Goal: Information Seeking & Learning: Learn about a topic

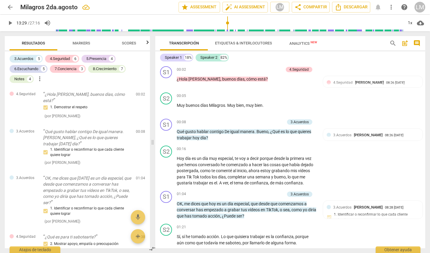
scroll to position [874, 0]
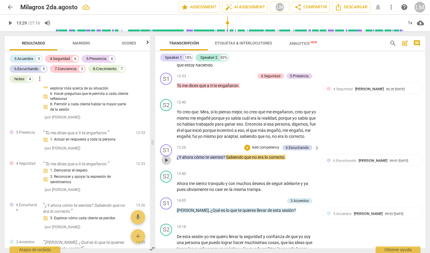
click at [167, 157] on span "play_arrow" at bounding box center [166, 160] width 7 height 7
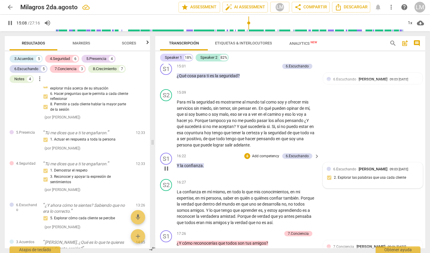
scroll to position [1082, 0]
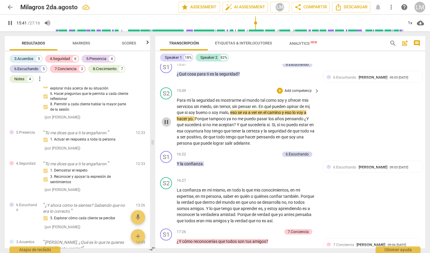
click at [166, 119] on span "pause" at bounding box center [166, 122] width 7 height 7
type input "942"
click at [263, 104] on span "En" at bounding box center [261, 106] width 6 height 5
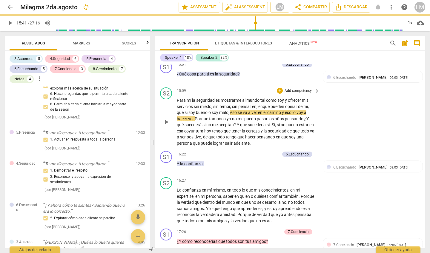
click at [168, 119] on span "play_arrow" at bounding box center [166, 122] width 7 height 7
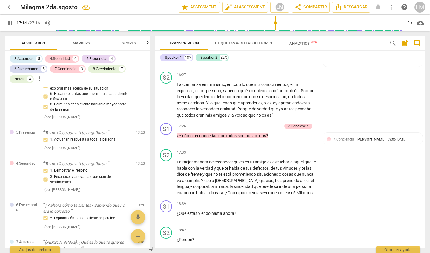
scroll to position [1185, 0]
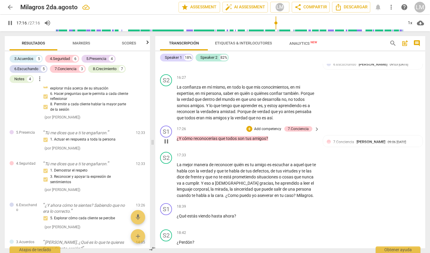
click at [167, 138] on span "pause" at bounding box center [166, 141] width 7 height 7
click at [167, 138] on span "play_arrow" at bounding box center [166, 141] width 7 height 7
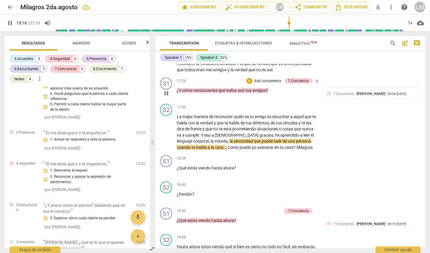
scroll to position [1242, 0]
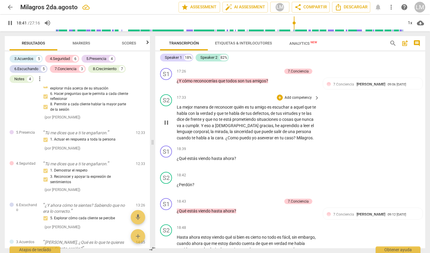
click at [291, 95] on p "Add competency" at bounding box center [298, 97] width 28 height 5
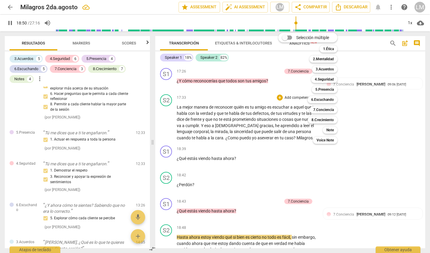
click at [167, 155] on div at bounding box center [215, 126] width 430 height 253
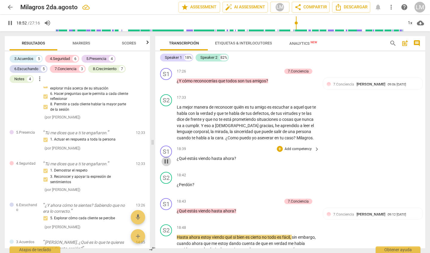
click at [167, 158] on span "pause" at bounding box center [166, 161] width 7 height 7
click at [166, 119] on span "play_arrow" at bounding box center [166, 122] width 7 height 7
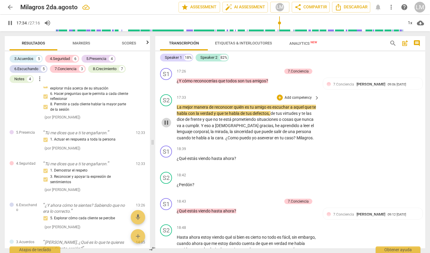
click at [166, 119] on span "pause" at bounding box center [166, 122] width 7 height 7
type input "1054"
click at [291, 95] on p "Add competency" at bounding box center [298, 97] width 28 height 5
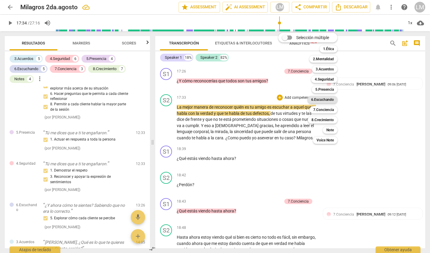
click at [326, 101] on b "6.Escuchando" at bounding box center [322, 99] width 23 height 7
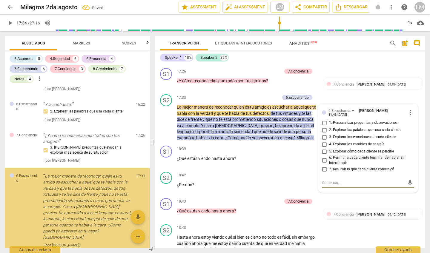
scroll to position [1180, 0]
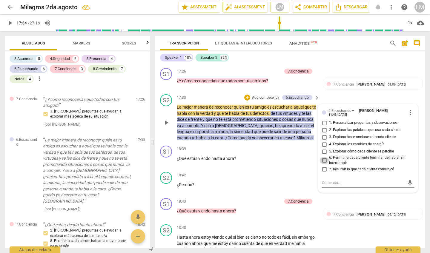
click at [323, 157] on input "6. Permitir a cada cliente terminar de hablar sin interrumpir" at bounding box center [324, 160] width 10 height 7
checkbox input "true"
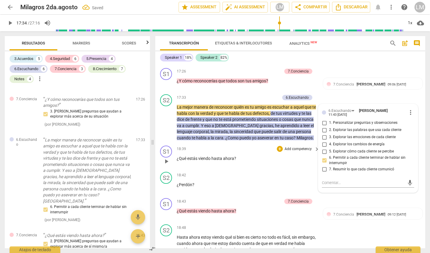
click at [253, 154] on div "18:39 + Add competency keyboard_arrow_right ¿Qué estás viendo hasta ahora ?" at bounding box center [248, 156] width 143 height 21
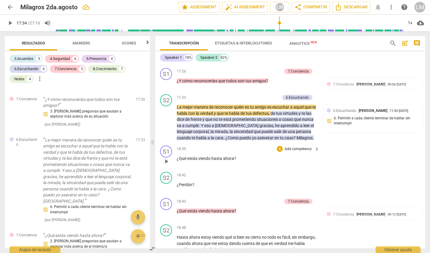
click at [301, 147] on p "Add competency" at bounding box center [298, 149] width 28 height 5
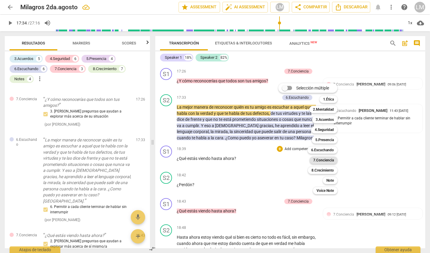
click at [323, 160] on b "7.Conciencia" at bounding box center [323, 160] width 21 height 7
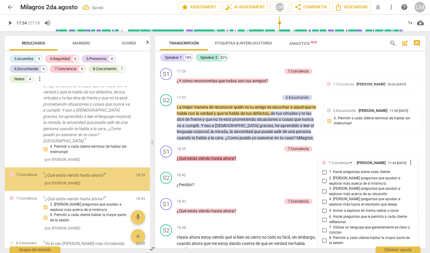
scroll to position [1241, 0]
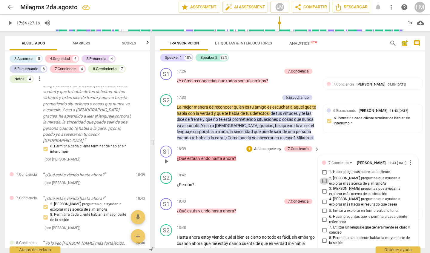
click at [323, 178] on input "2. [PERSON_NAME] preguntas que ayudan a explorar más acerca de sí mismo/a" at bounding box center [324, 181] width 10 height 7
checkbox input "true"
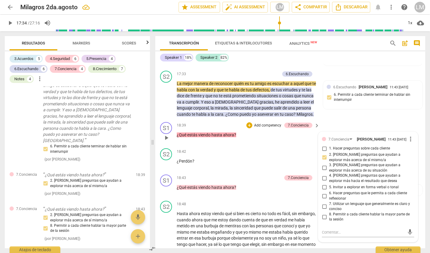
scroll to position [1267, 0]
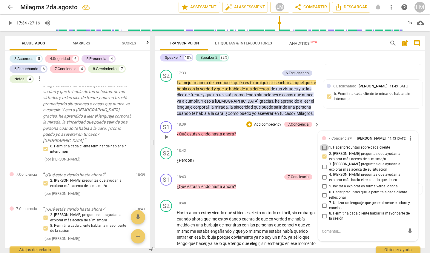
click at [323, 144] on input "1. Hacer preguntas sobre cada cliente" at bounding box center [324, 147] width 10 height 7
checkbox input "true"
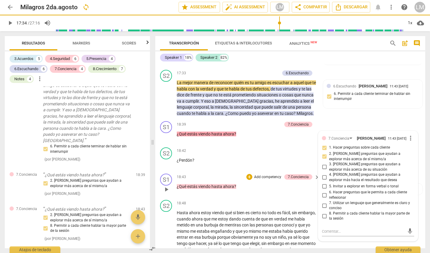
click at [271, 184] on p "¿Qué estás viendo hasta ahora ?" at bounding box center [247, 187] width 140 height 6
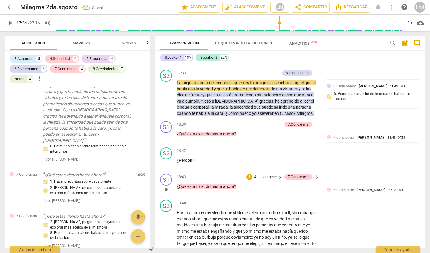
scroll to position [0, 0]
click at [166, 231] on span "play_arrow" at bounding box center [166, 234] width 7 height 7
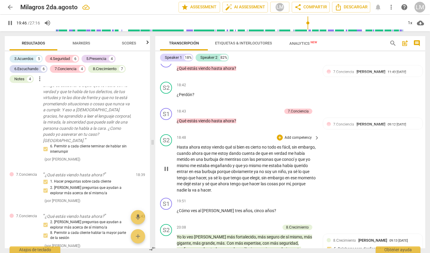
scroll to position [1333, 0]
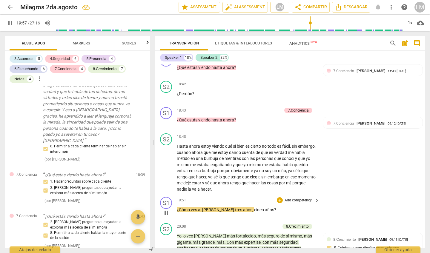
click at [293, 198] on p "Add competency" at bounding box center [298, 200] width 28 height 5
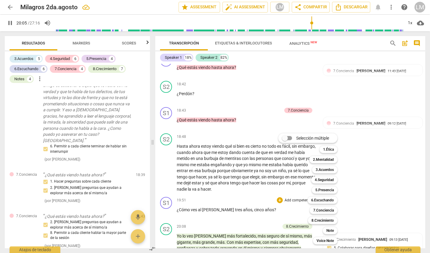
click at [168, 204] on div at bounding box center [215, 126] width 430 height 253
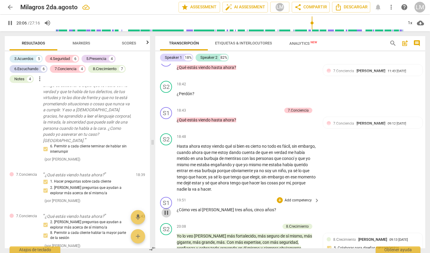
click at [166, 209] on span "pause" at bounding box center [166, 212] width 7 height 7
type input "1207"
click at [294, 198] on p "Add competency" at bounding box center [298, 200] width 28 height 5
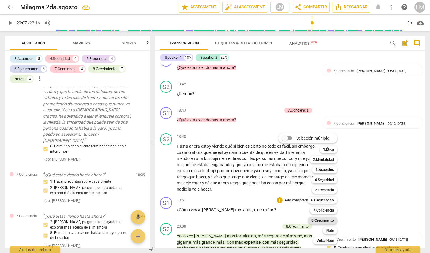
click at [319, 220] on b "8.Сrecimiento" at bounding box center [322, 220] width 22 height 7
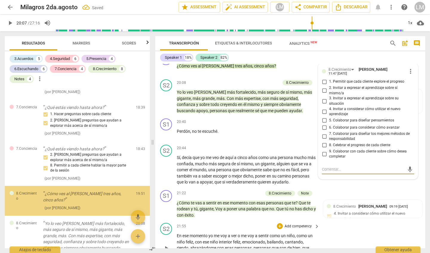
scroll to position [1326, 0]
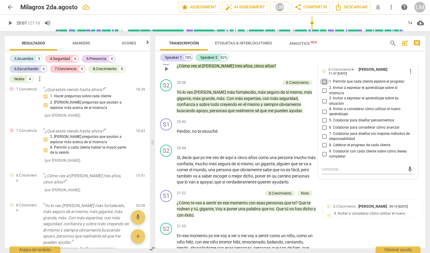
click at [322, 78] on input "1. Permitir que cada cliente explore el progreso" at bounding box center [324, 81] width 10 height 7
click at [323, 78] on input "1. Permitir que cada cliente explore el progreso" at bounding box center [324, 81] width 10 height 7
checkbox input "true"
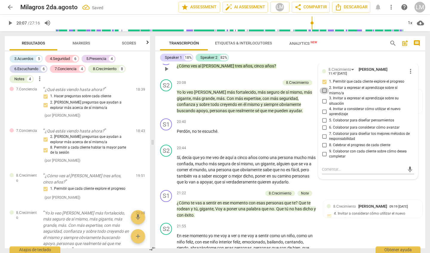
click at [322, 87] on input "2. Invitar a expresar el aprendizaje sobre sí mismo/a" at bounding box center [324, 90] width 10 height 7
checkbox input "true"
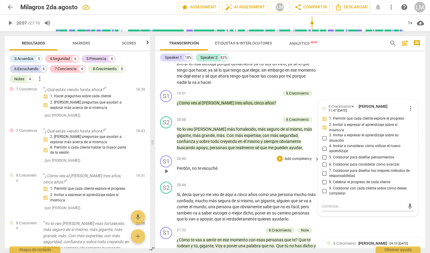
scroll to position [1438, 0]
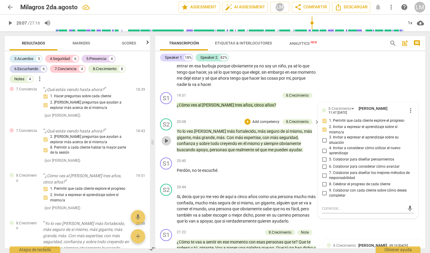
click at [168, 137] on span "play_arrow" at bounding box center [166, 140] width 7 height 7
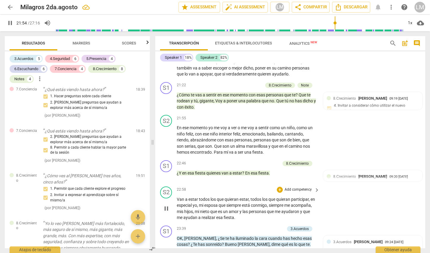
scroll to position [1660, 0]
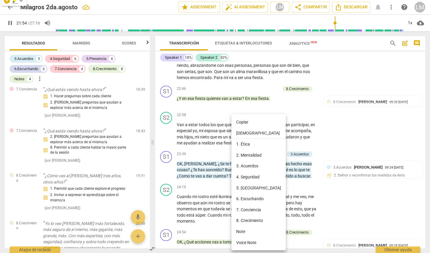
drag, startPoint x: 229, startPoint y: 193, endPoint x: 223, endPoint y: 253, distance: 60.6
click at [211, 98] on div at bounding box center [215, 126] width 430 height 253
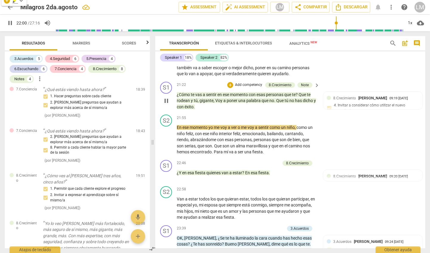
scroll to position [1582, 0]
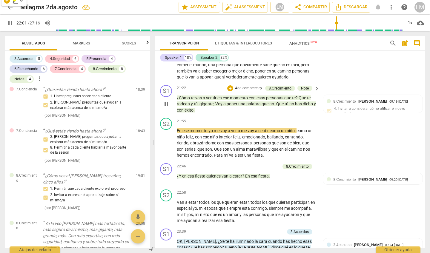
click at [165, 101] on span "pause" at bounding box center [166, 104] width 7 height 7
click at [168, 140] on span "play_arrow" at bounding box center [166, 143] width 7 height 7
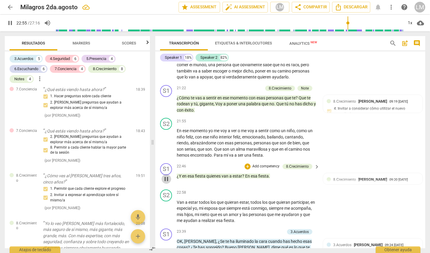
click at [169, 176] on span "pause" at bounding box center [166, 179] width 7 height 7
type input "1375"
click at [304, 164] on div "8.Сrecimiento" at bounding box center [297, 166] width 23 height 5
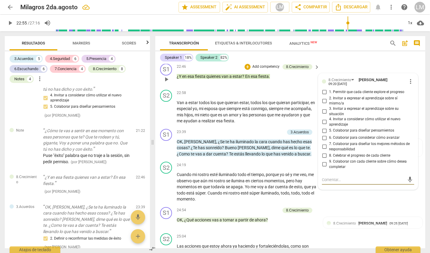
scroll to position [1687, 0]
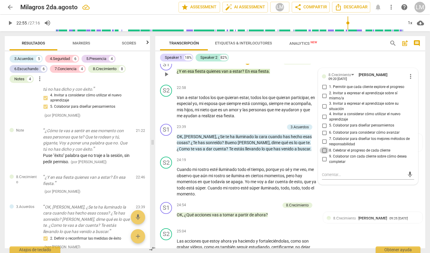
click at [323, 147] on input "8. Celebrar el progreso de cada cliente" at bounding box center [324, 150] width 10 height 7
checkbox input "true"
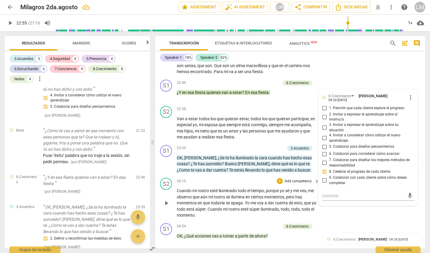
scroll to position [1669, 0]
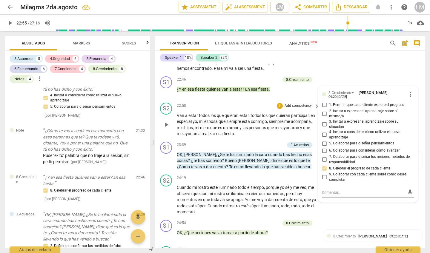
click at [166, 121] on span "play_arrow" at bounding box center [166, 124] width 7 height 7
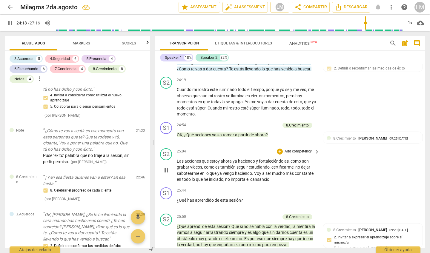
scroll to position [1767, 0]
click at [333, 146] on div "S2 play_arrow pause 25:04 + Add competency keyboard_arrow_right Las acciones qu…" at bounding box center [290, 165] width 270 height 39
click at [167, 232] on span "pause" at bounding box center [166, 235] width 7 height 7
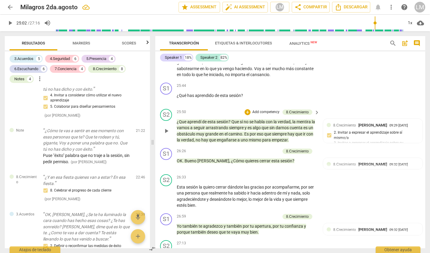
scroll to position [1873, 0]
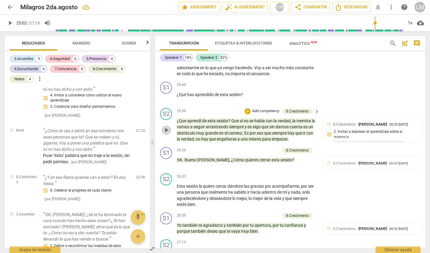
click at [166, 127] on span "play_arrow" at bounding box center [166, 130] width 7 height 7
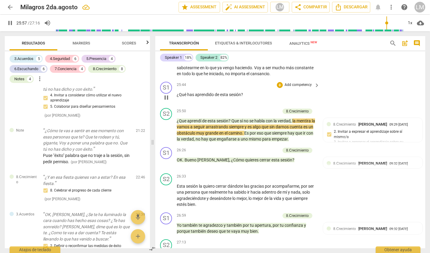
click at [300, 82] on p "Add competency" at bounding box center [298, 84] width 28 height 5
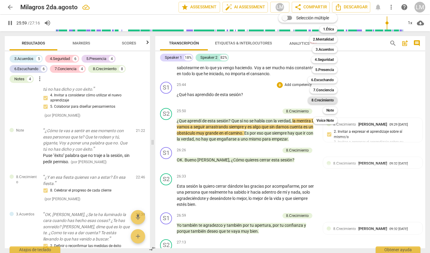
click at [327, 100] on b "8.Сrecimiento" at bounding box center [322, 100] width 22 height 7
type input "1560"
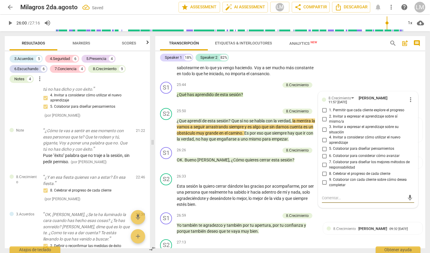
scroll to position [1689, 0]
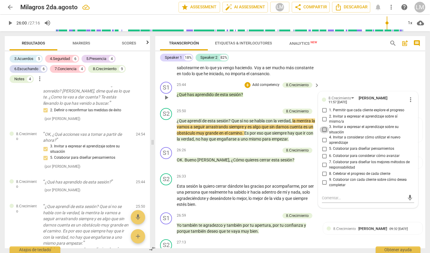
click at [323, 126] on input "3. Invitar a expresar el aprendizaje sobre su situación" at bounding box center [324, 129] width 10 height 7
checkbox input "true"
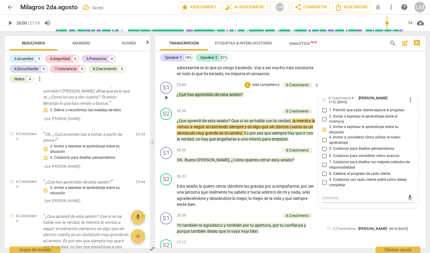
click at [323, 137] on input "4. Invitar a considerar cómo utilizar el nuevo aprendizaje" at bounding box center [324, 140] width 10 height 7
checkbox input "true"
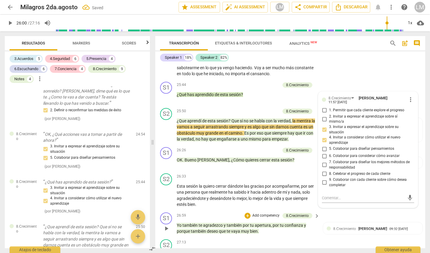
click at [349, 210] on div "S1 play_arrow pause 26:59 + Add competency 8.Сrecimiento keyboard_arrow_right Y…" at bounding box center [290, 223] width 270 height 27
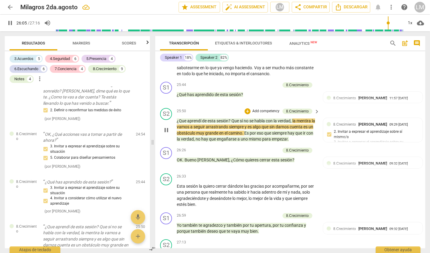
click at [168, 127] on span "pause" at bounding box center [166, 130] width 7 height 7
type input "1566"
click at [268, 82] on p "Add competency" at bounding box center [266, 84] width 28 height 5
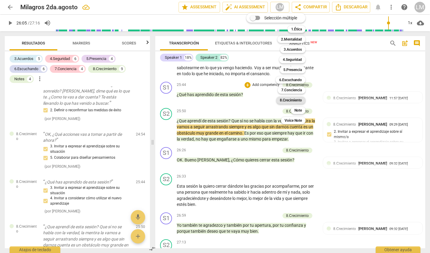
click at [296, 101] on b "8.Сrecimiento" at bounding box center [291, 100] width 22 height 7
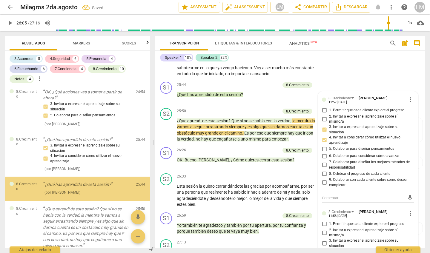
scroll to position [1733, 0]
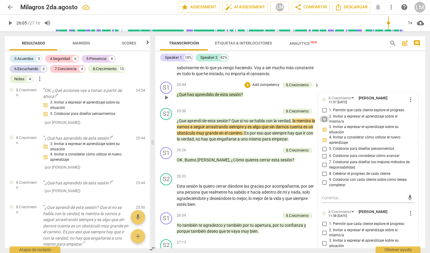
click at [323, 116] on input "2. Invitar a expresar el aprendizaje sobre sí mismo/a" at bounding box center [324, 119] width 10 height 7
checkbox input "true"
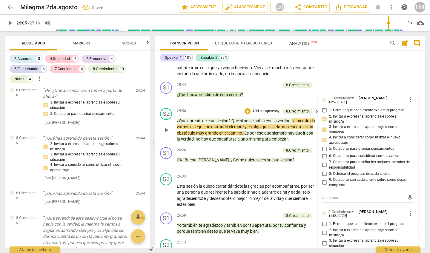
click at [169, 127] on span "play_arrow" at bounding box center [166, 130] width 7 height 7
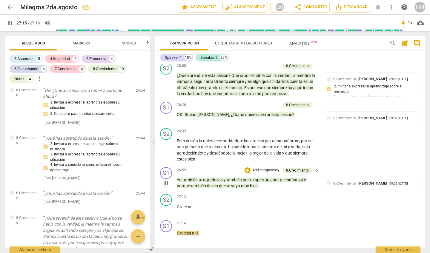
scroll to position [0, 0]
type input "1636"
click at [301, 252] on span "Descargar" at bounding box center [290, 255] width 33 height 7
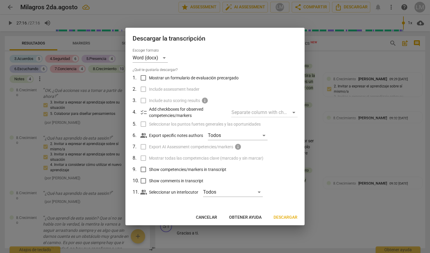
click at [289, 216] on span "Descargar" at bounding box center [285, 218] width 24 height 6
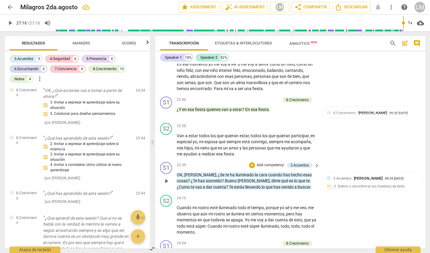
scroll to position [1658, 0]
